Goal: Navigation & Orientation: Find specific page/section

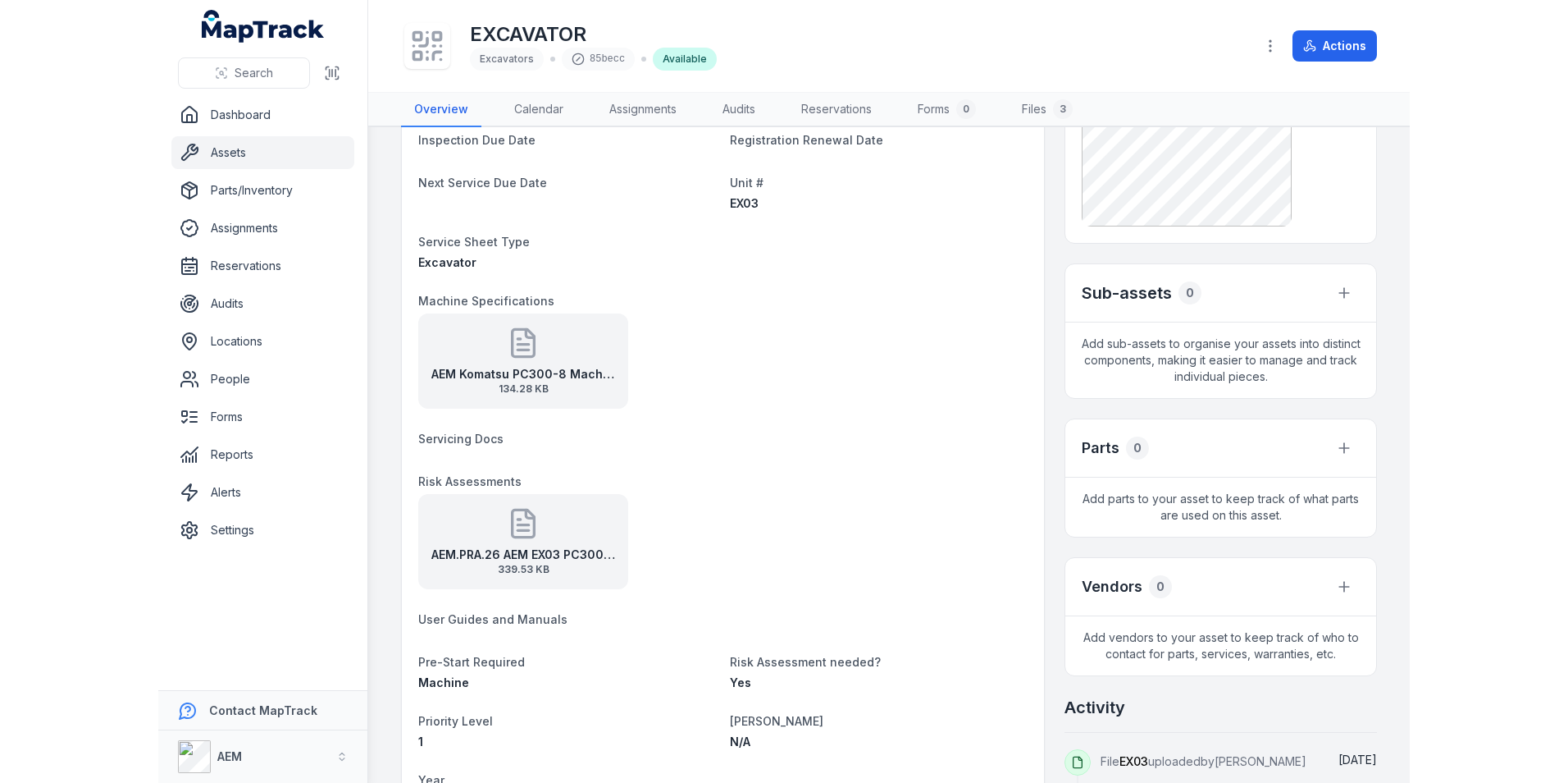
scroll to position [594, 0]
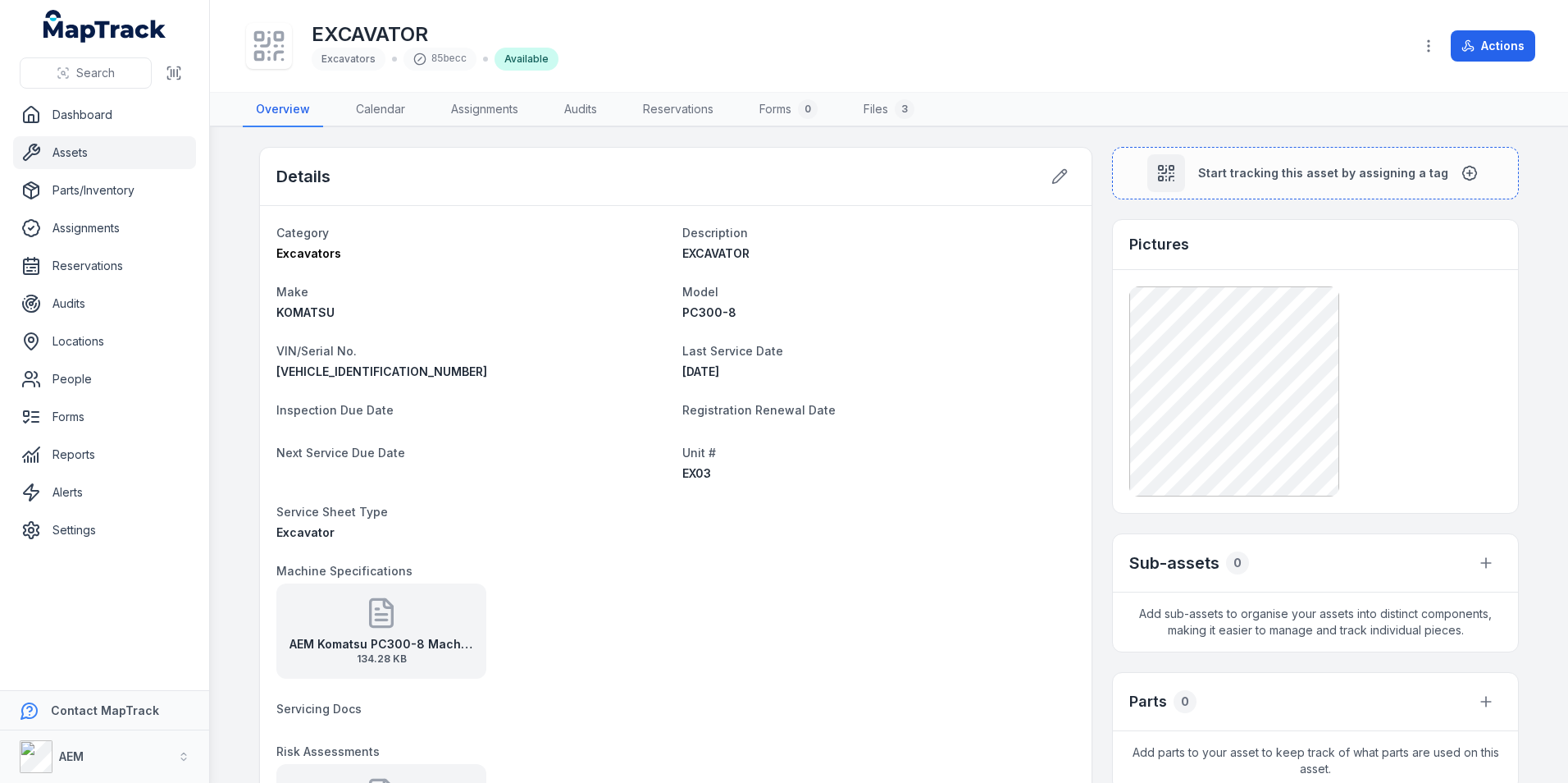
click at [113, 154] on link "Assets" at bounding box center [104, 153] width 183 height 33
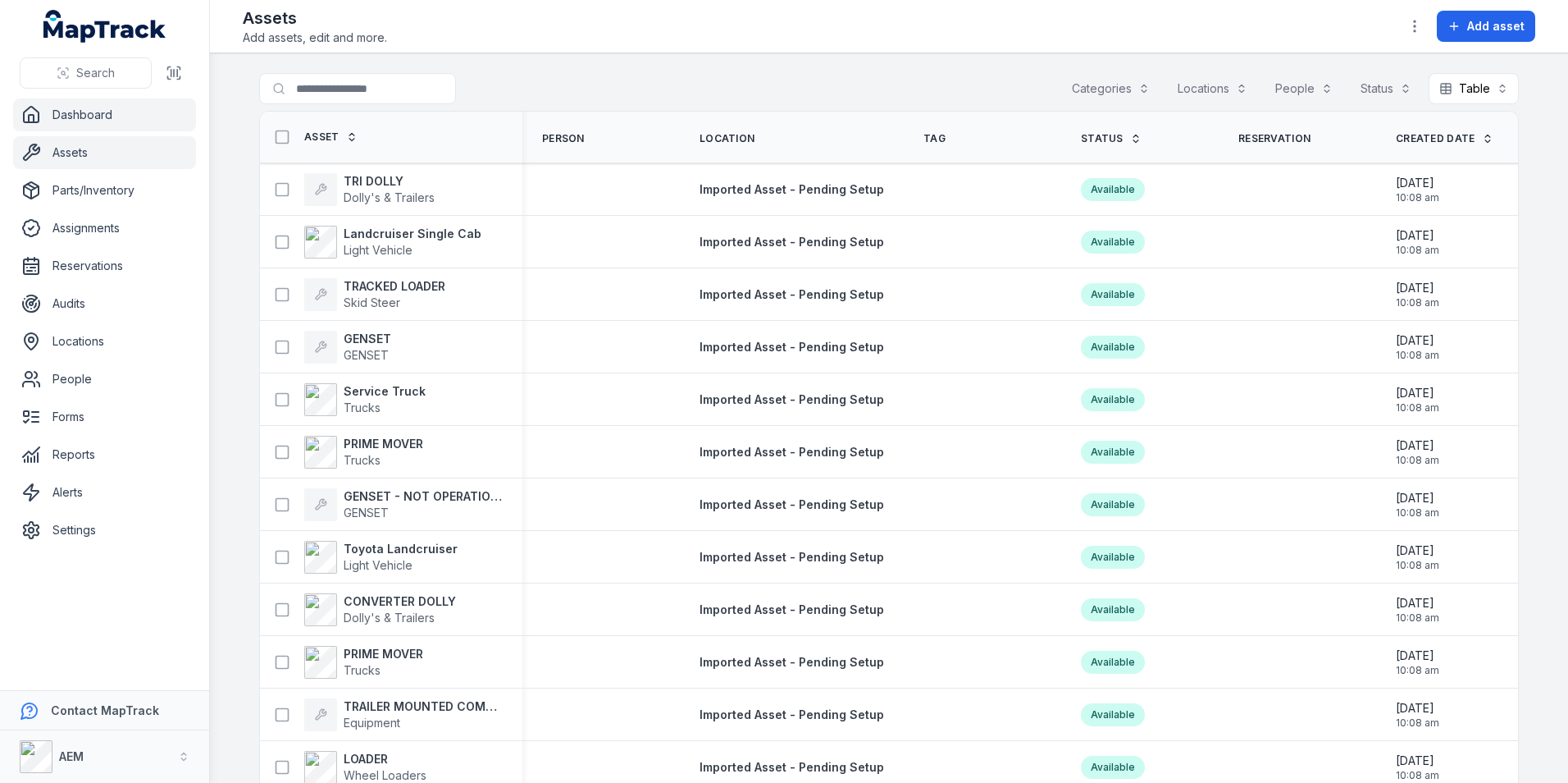
click at [138, 126] on link "Dashboard" at bounding box center [104, 114] width 183 height 33
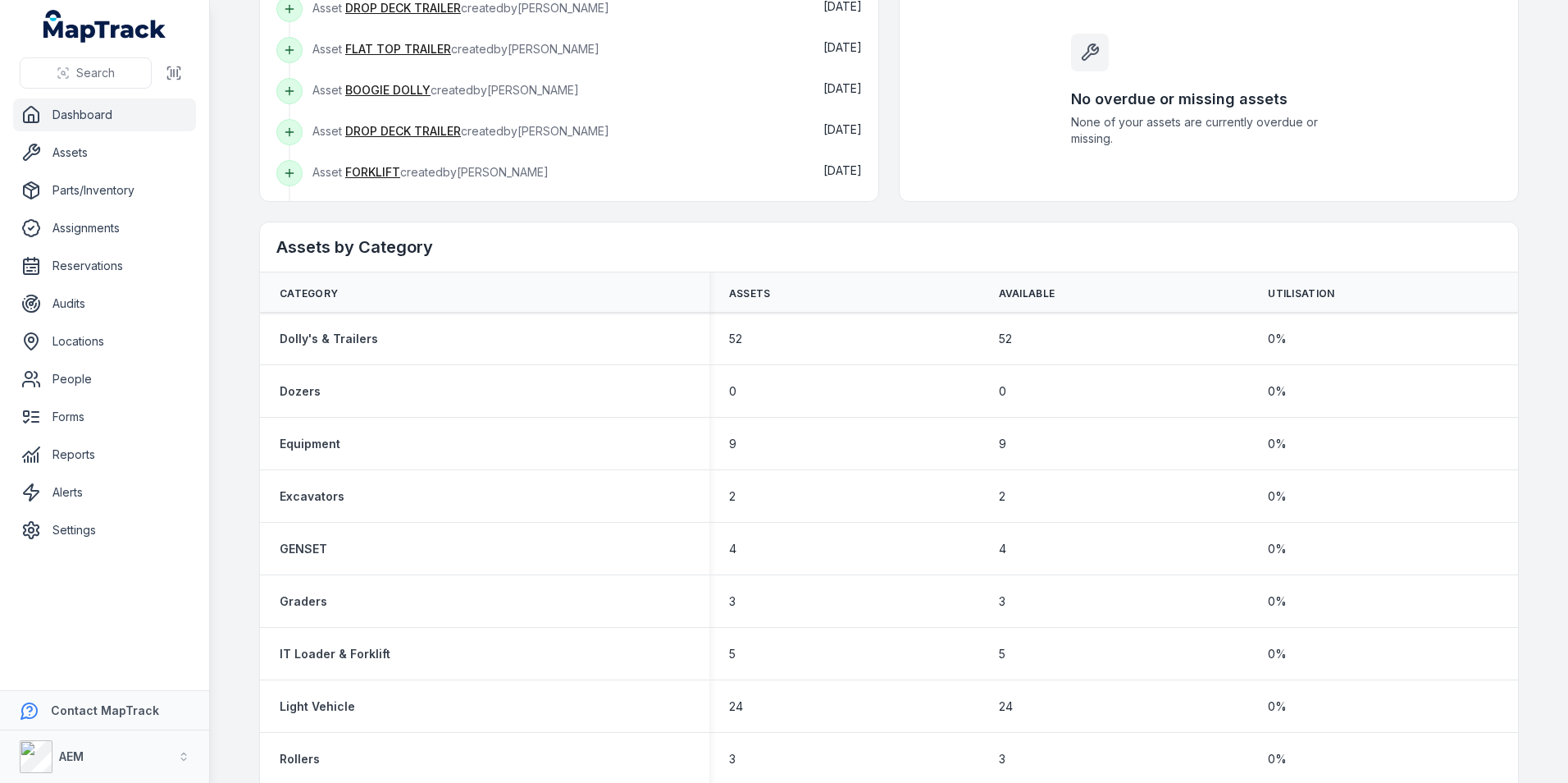
scroll to position [656, 0]
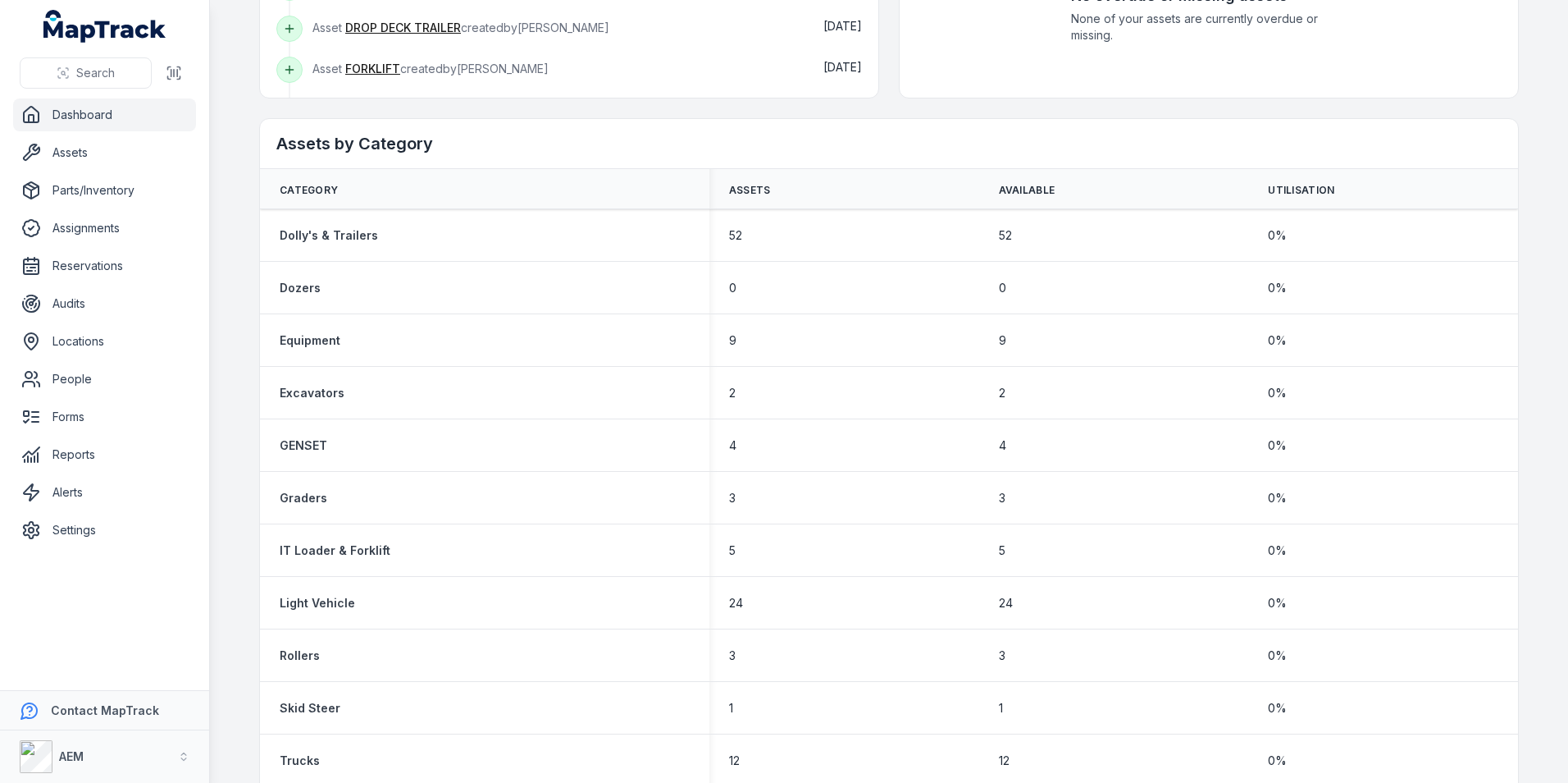
click at [129, 324] on ul "Dashboard Assets Parts/Inventory Assignments Reservations Audits Locations Peop…" at bounding box center [104, 322] width 183 height 448
click at [106, 337] on link "Locations" at bounding box center [104, 341] width 183 height 33
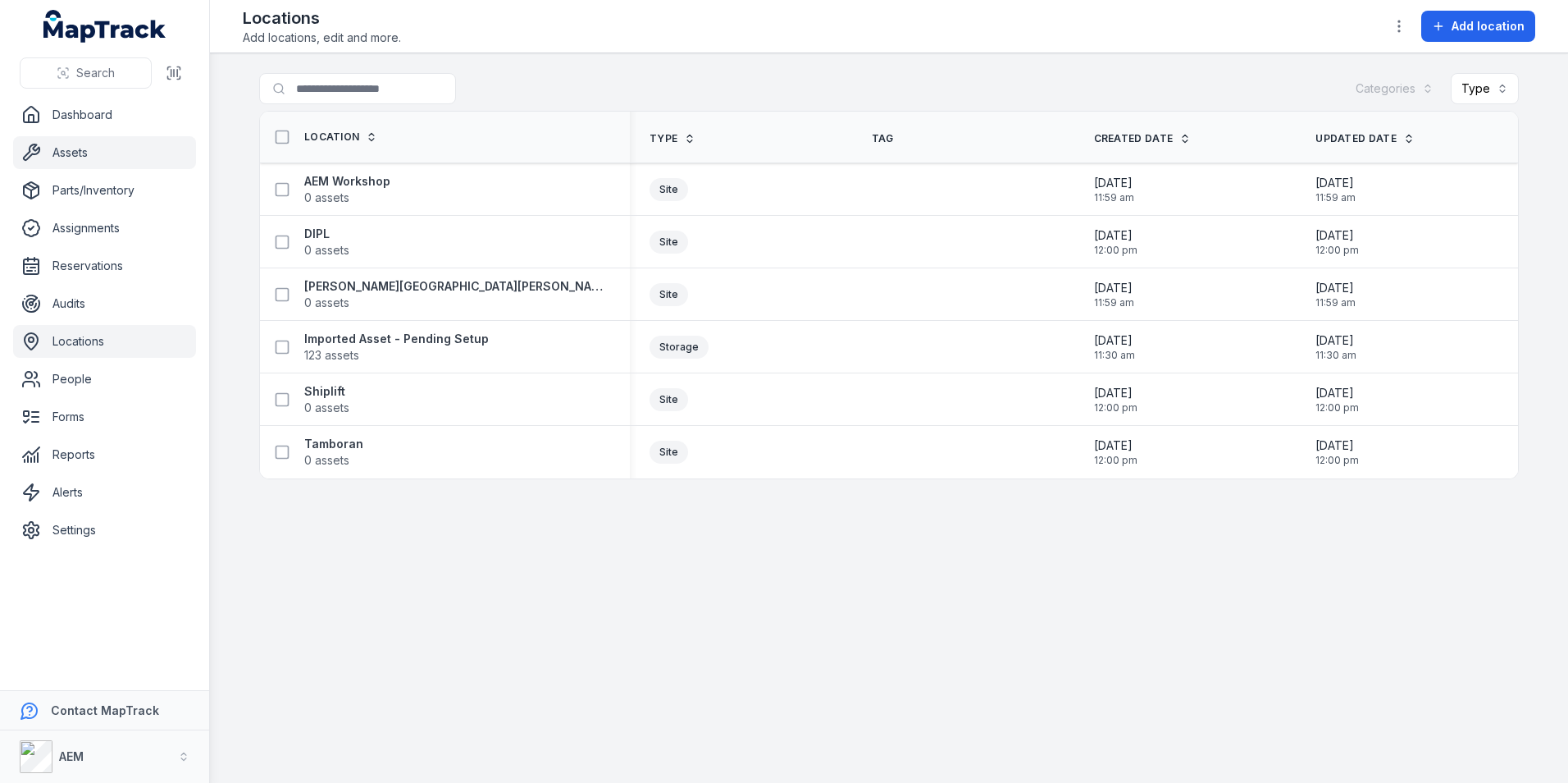
click at [43, 162] on link "Assets" at bounding box center [104, 153] width 183 height 33
